Goal: Information Seeking & Learning: Learn about a topic

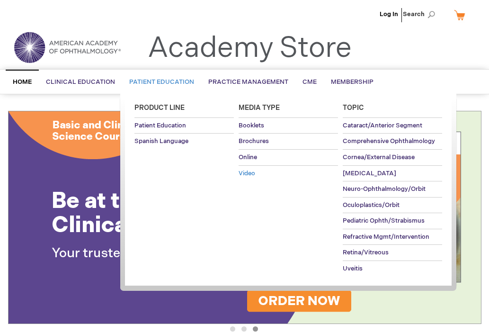
click at [249, 169] on span "Video" at bounding box center [247, 173] width 17 height 8
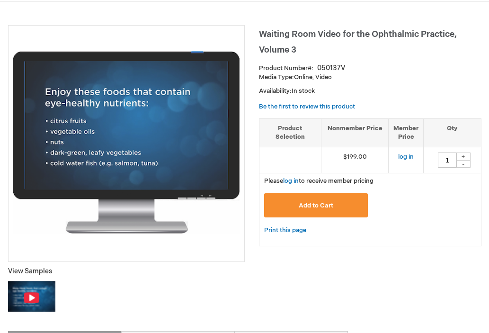
scroll to position [133, 0]
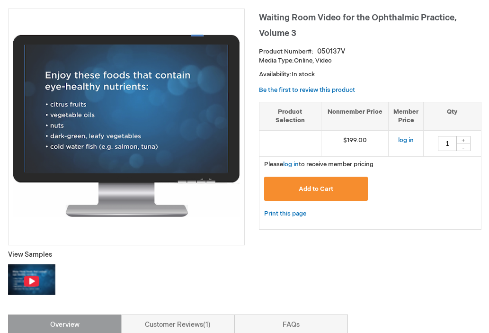
click at [32, 279] on img at bounding box center [31, 281] width 17 height 12
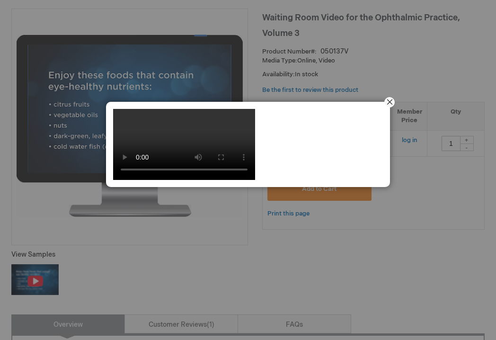
click at [393, 102] on button "Close" at bounding box center [389, 102] width 29 height 29
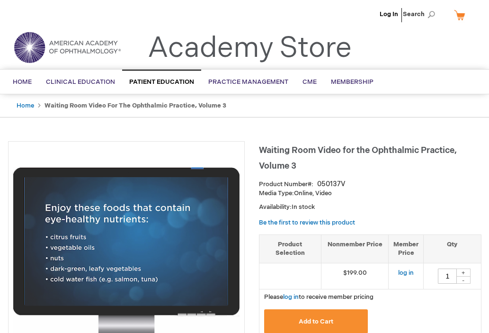
scroll to position [133, 0]
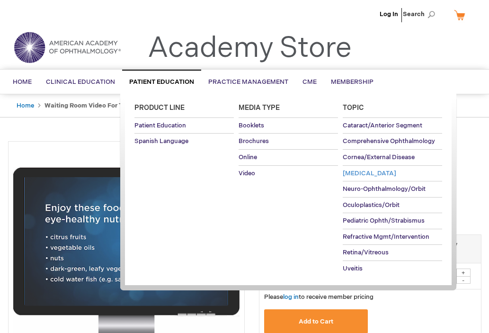
click at [352, 171] on span "[MEDICAL_DATA]" at bounding box center [369, 173] width 53 height 8
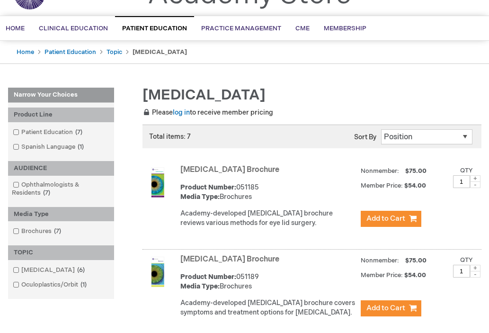
scroll to position [51, 0]
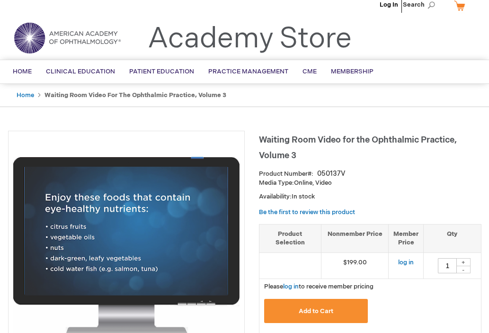
scroll to position [18, 0]
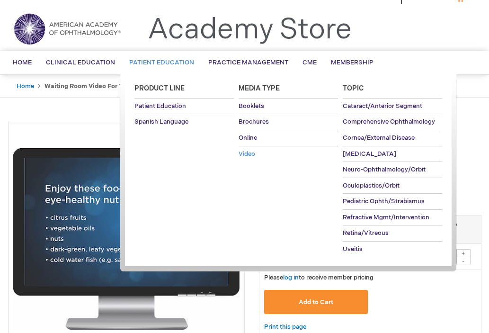
click at [249, 152] on span "Video" at bounding box center [247, 154] width 17 height 8
